Goal: Task Accomplishment & Management: Manage account settings

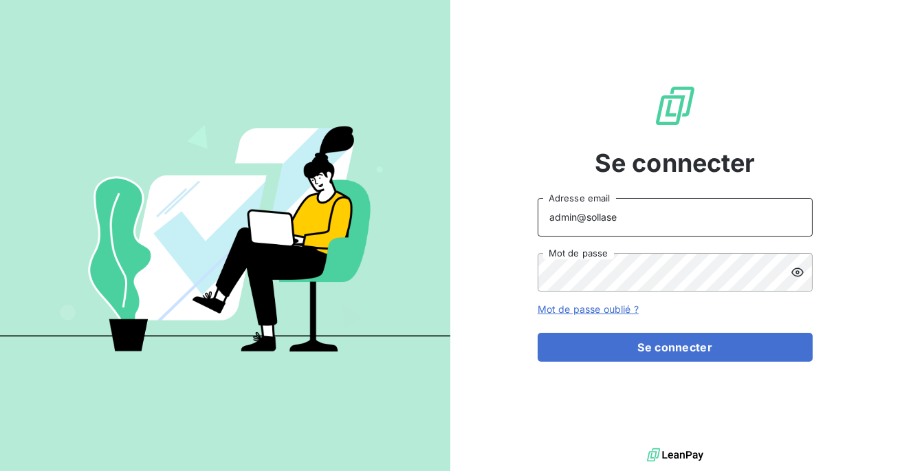
click at [641, 224] on input "admin@sollase" at bounding box center [674, 217] width 275 height 38
type input "admin@bapvenissieux"
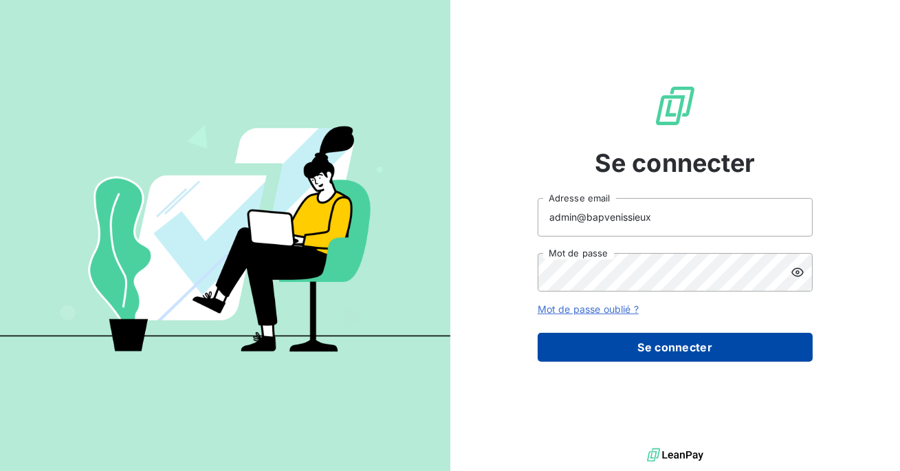
click at [651, 349] on button "Se connecter" at bounding box center [674, 347] width 275 height 29
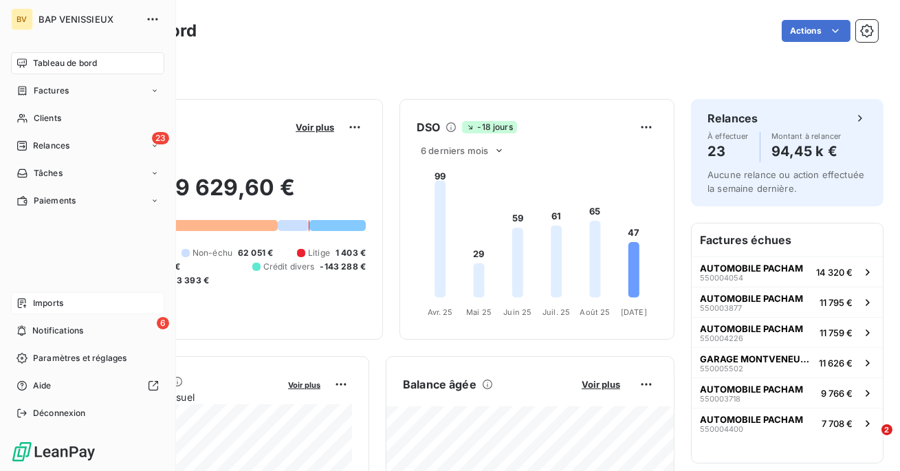
click at [62, 306] on span "Imports" at bounding box center [48, 303] width 30 height 12
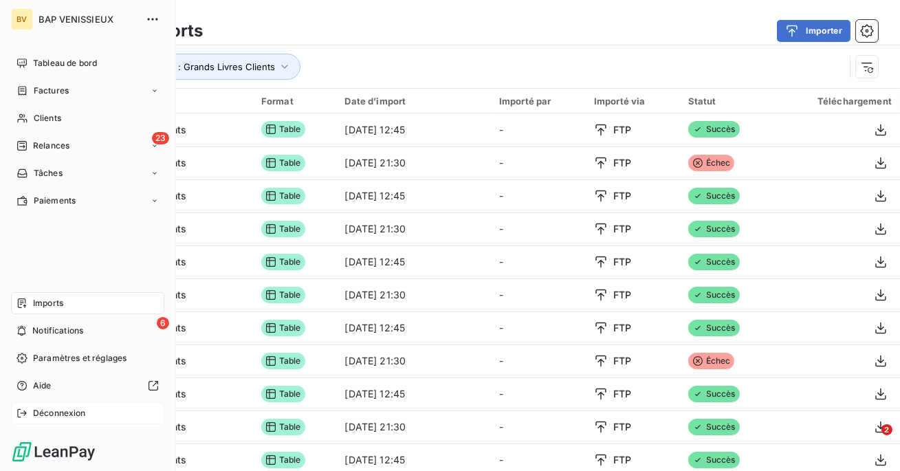
click at [47, 412] on span "Déconnexion" at bounding box center [59, 413] width 53 height 12
